Goal: Information Seeking & Learning: Check status

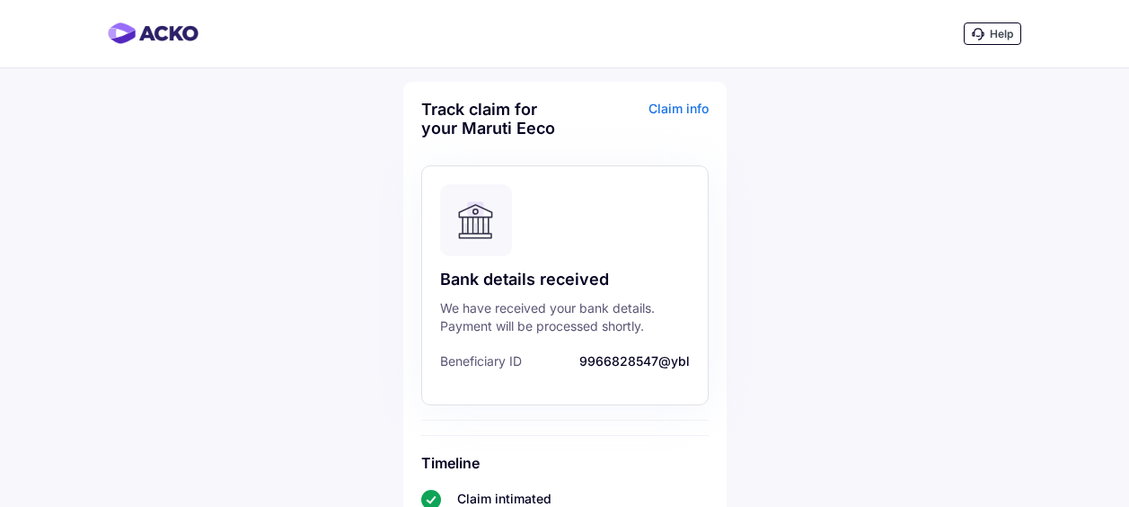
scroll to position [871, 0]
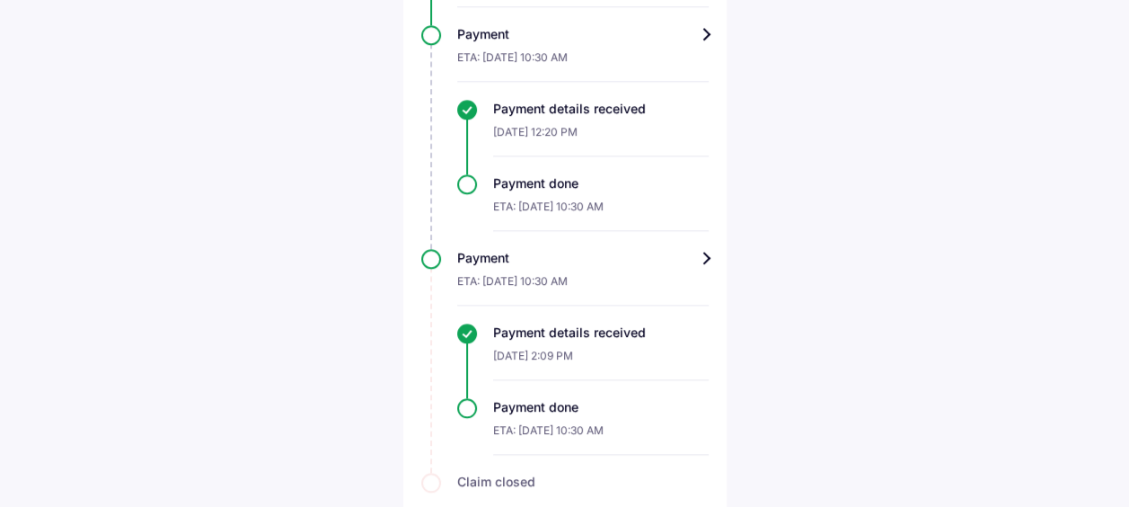
scroll to position [1094, 0]
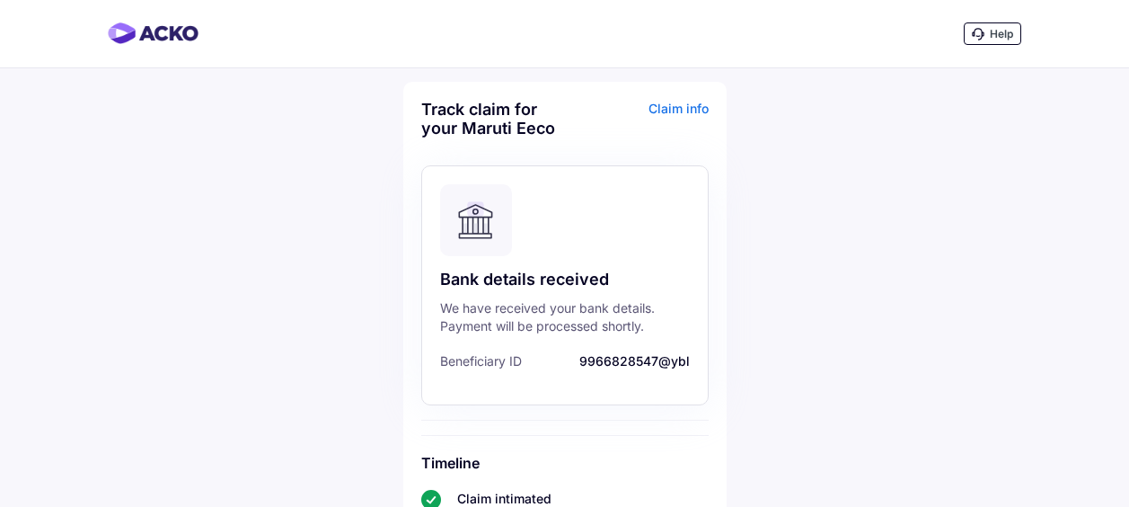
scroll to position [1094, 0]
